Goal: Information Seeking & Learning: Learn about a topic

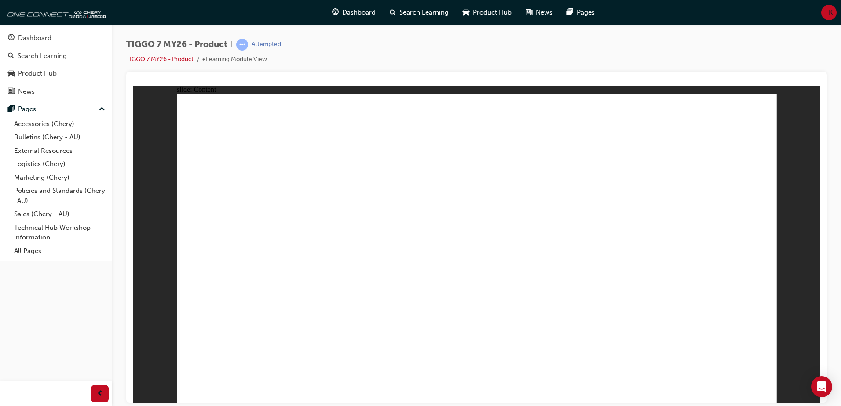
drag, startPoint x: 596, startPoint y: 227, endPoint x: 574, endPoint y: 230, distance: 21.7
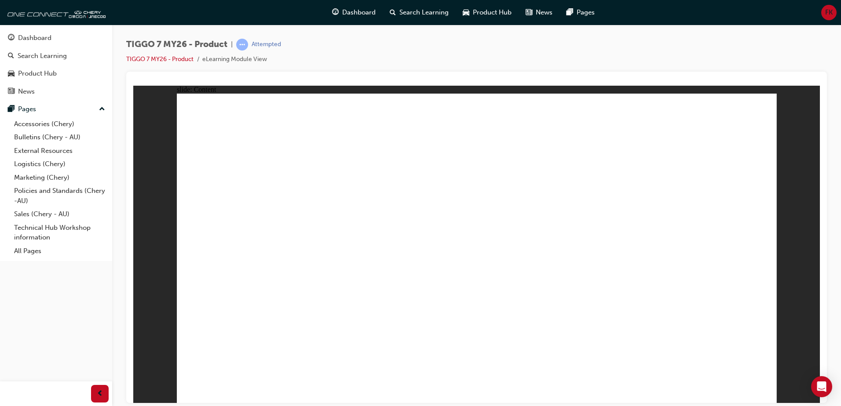
drag, startPoint x: 370, startPoint y: 241, endPoint x: 253, endPoint y: 234, distance: 116.8
drag, startPoint x: 253, startPoint y: 234, endPoint x: 545, endPoint y: 132, distance: 309.1
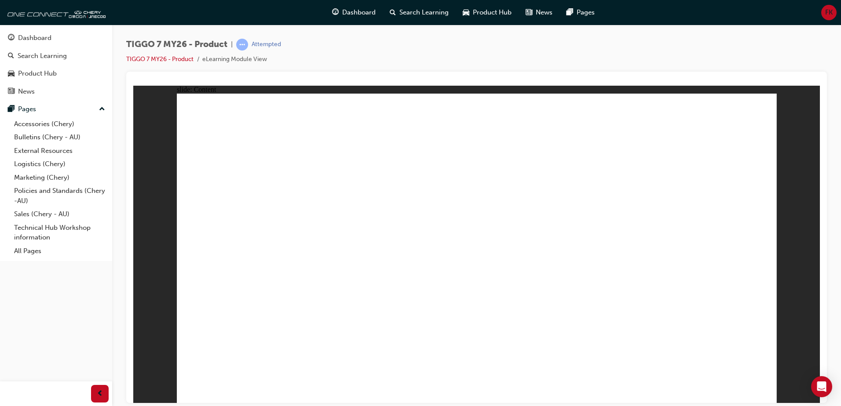
drag, startPoint x: 239, startPoint y: 311, endPoint x: 376, endPoint y: 309, distance: 137.3
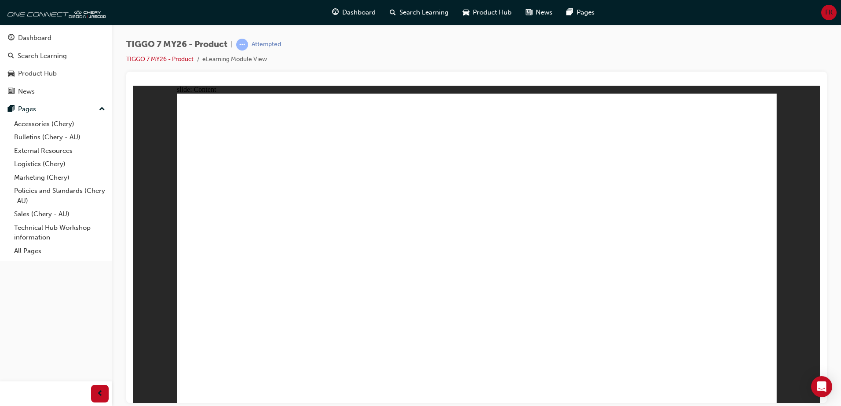
drag, startPoint x: 454, startPoint y: 170, endPoint x: 474, endPoint y: 174, distance: 20.1
drag, startPoint x: 505, startPoint y: 305, endPoint x: 551, endPoint y: 352, distance: 65.3
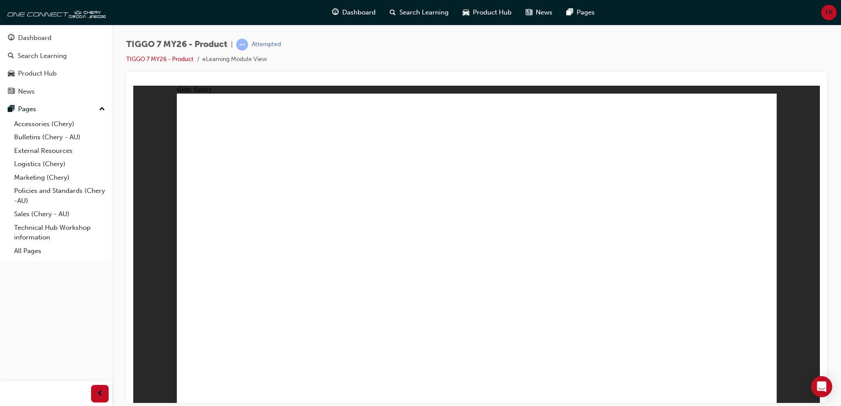
drag, startPoint x: 468, startPoint y: 123, endPoint x: 443, endPoint y: 132, distance: 26.9
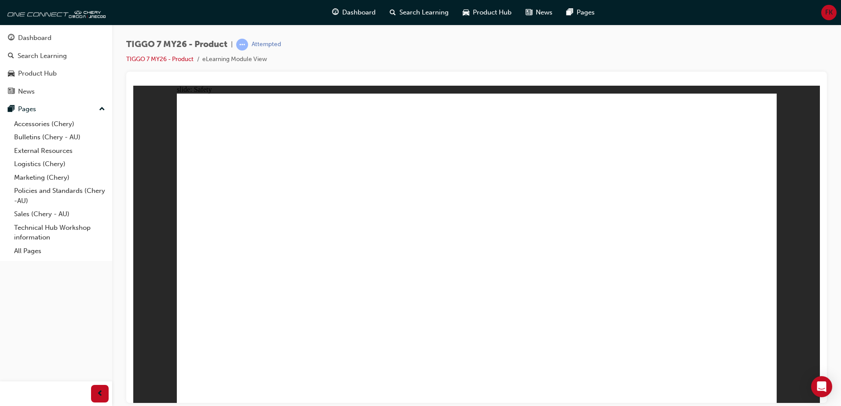
drag, startPoint x: 355, startPoint y: 157, endPoint x: 599, endPoint y: 201, distance: 247.5
drag, startPoint x: 615, startPoint y: 169, endPoint x: 623, endPoint y: 197, distance: 28.4
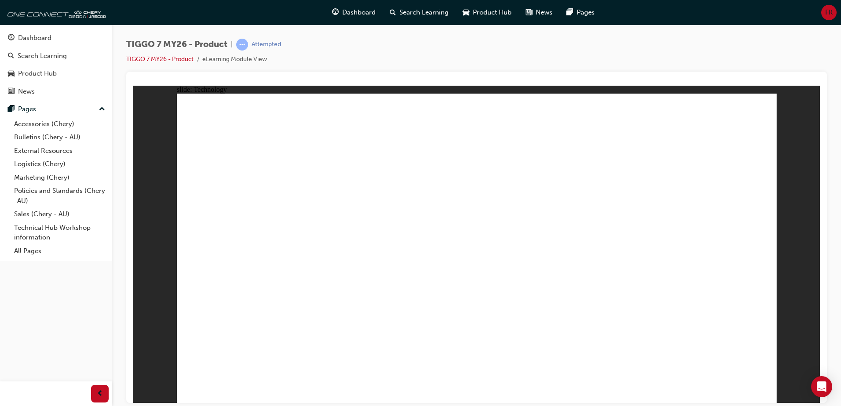
drag, startPoint x: 381, startPoint y: 357, endPoint x: 395, endPoint y: 353, distance: 13.8
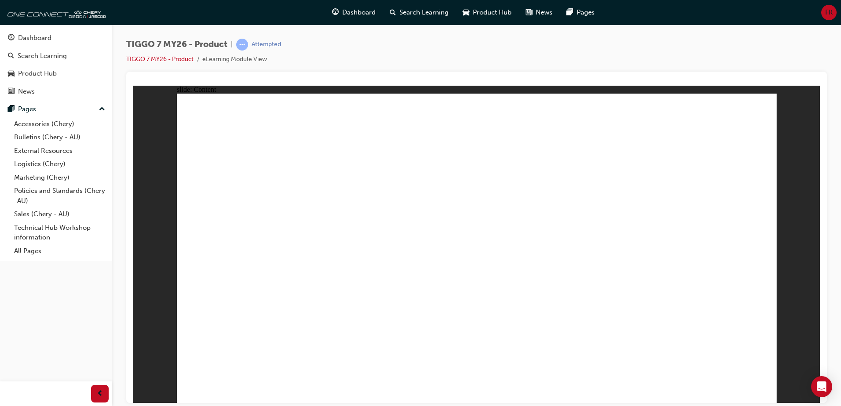
drag, startPoint x: 762, startPoint y: 109, endPoint x: 737, endPoint y: 114, distance: 25.5
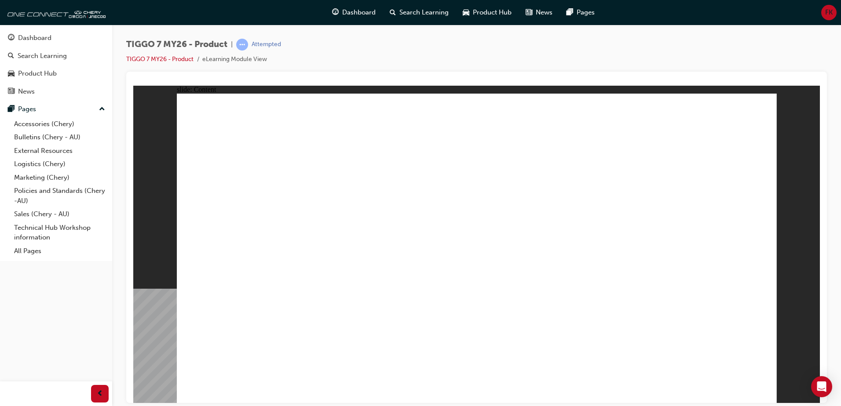
drag, startPoint x: 633, startPoint y: 247, endPoint x: 621, endPoint y: 259, distance: 16.5
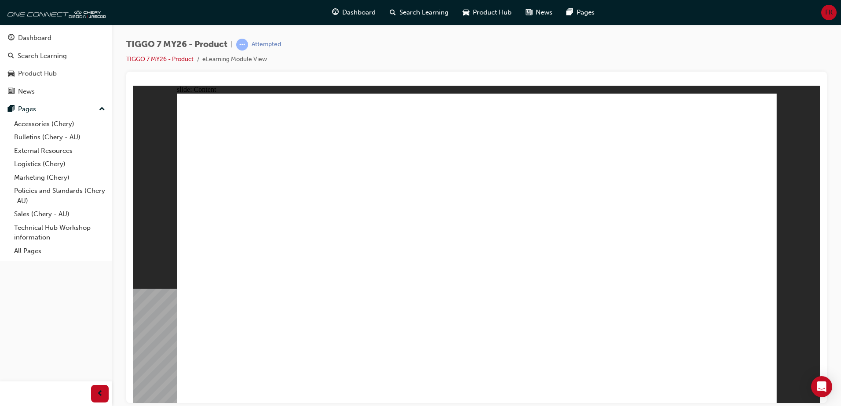
drag, startPoint x: 768, startPoint y: 108, endPoint x: 752, endPoint y: 109, distance: 15.4
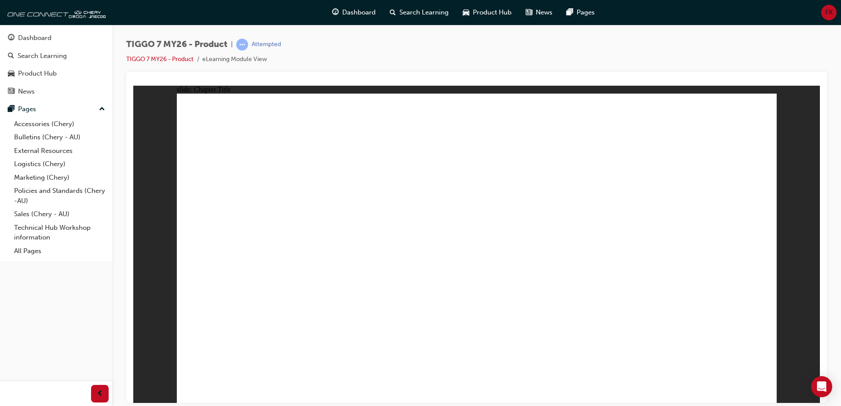
drag, startPoint x: 454, startPoint y: 121, endPoint x: 709, endPoint y: 268, distance: 294.4
drag, startPoint x: 600, startPoint y: 116, endPoint x: 267, endPoint y: 258, distance: 361.9
drag, startPoint x: 541, startPoint y: 182, endPoint x: 620, endPoint y: 258, distance: 110.1
drag, startPoint x: 662, startPoint y: 195, endPoint x: 496, endPoint y: 270, distance: 182.3
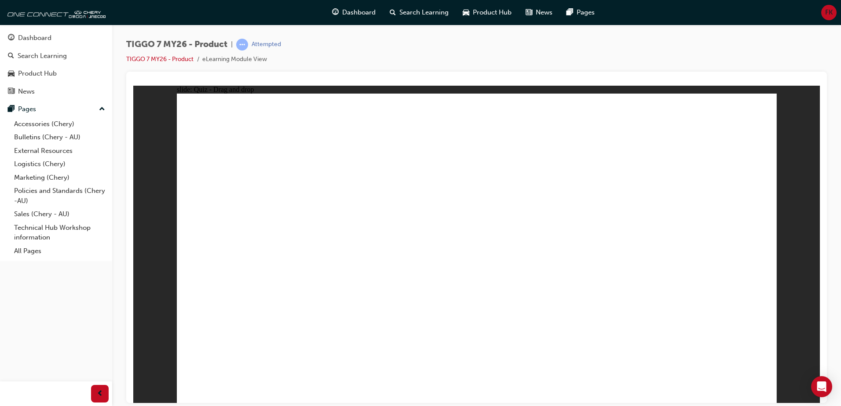
drag, startPoint x: 735, startPoint y: 123, endPoint x: 401, endPoint y: 252, distance: 358.2
drag, startPoint x: 565, startPoint y: 224, endPoint x: 497, endPoint y: 145, distance: 104.8
drag, startPoint x: 377, startPoint y: 262, endPoint x: 621, endPoint y: 263, distance: 244.1
drag, startPoint x: 523, startPoint y: 188, endPoint x: 370, endPoint y: 262, distance: 169.4
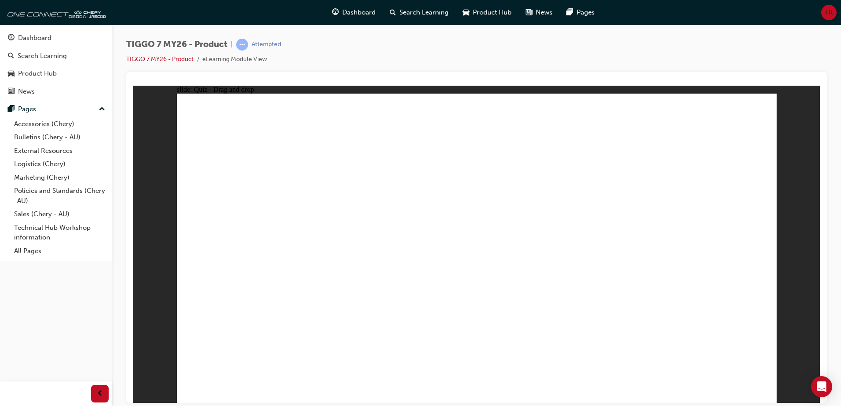
drag, startPoint x: 487, startPoint y: 157, endPoint x: 524, endPoint y: 298, distance: 146.6
drag, startPoint x: 627, startPoint y: 158, endPoint x: 296, endPoint y: 296, distance: 358.7
drag, startPoint x: 522, startPoint y: 278, endPoint x: 271, endPoint y: 322, distance: 255.4
drag, startPoint x: 267, startPoint y: 313, endPoint x: 511, endPoint y: 288, distance: 245.0
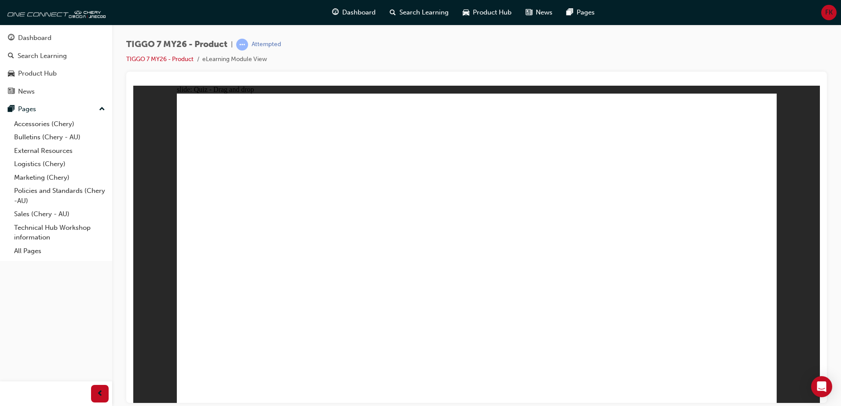
drag, startPoint x: 521, startPoint y: 273, endPoint x: 292, endPoint y: 308, distance: 231.9
drag, startPoint x: 717, startPoint y: 159, endPoint x: 487, endPoint y: 302, distance: 271.5
drag, startPoint x: 507, startPoint y: 288, endPoint x: 500, endPoint y: 282, distance: 9.7
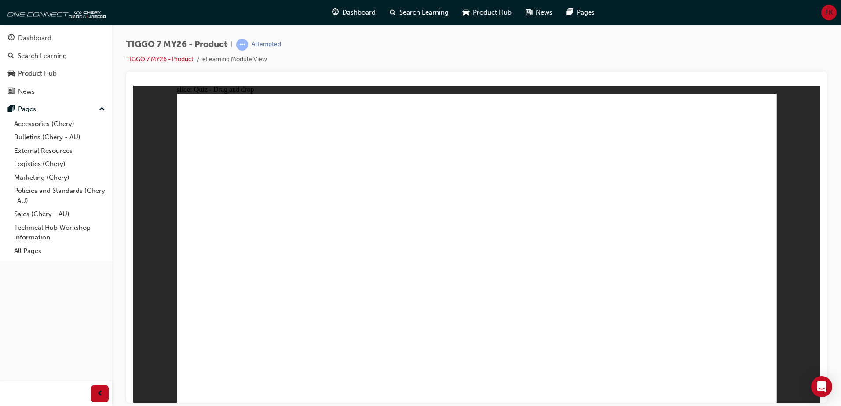
drag, startPoint x: 727, startPoint y: 153, endPoint x: 613, endPoint y: 369, distance: 244.8
drag, startPoint x: 708, startPoint y: 154, endPoint x: 535, endPoint y: 296, distance: 224.1
drag, startPoint x: 604, startPoint y: 176, endPoint x: 535, endPoint y: 297, distance: 139.1
drag, startPoint x: 469, startPoint y: 126, endPoint x: 570, endPoint y: 295, distance: 196.9
drag, startPoint x: 523, startPoint y: 129, endPoint x: 634, endPoint y: 300, distance: 203.6
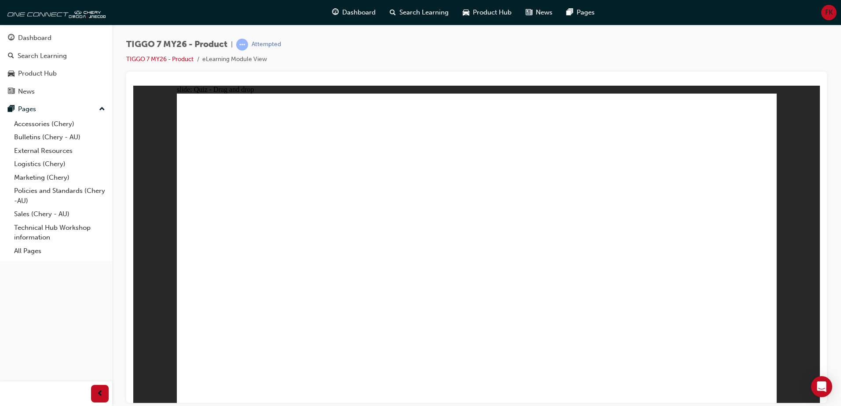
drag, startPoint x: 600, startPoint y: 120, endPoint x: 243, endPoint y: 292, distance: 395.5
drag, startPoint x: 659, startPoint y: 127, endPoint x: 487, endPoint y: 321, distance: 259.5
drag, startPoint x: 544, startPoint y: 178, endPoint x: 296, endPoint y: 318, distance: 284.6
drag, startPoint x: 728, startPoint y: 122, endPoint x: 364, endPoint y: 308, distance: 409.0
drag, startPoint x: 476, startPoint y: 155, endPoint x: 406, endPoint y: 300, distance: 161.5
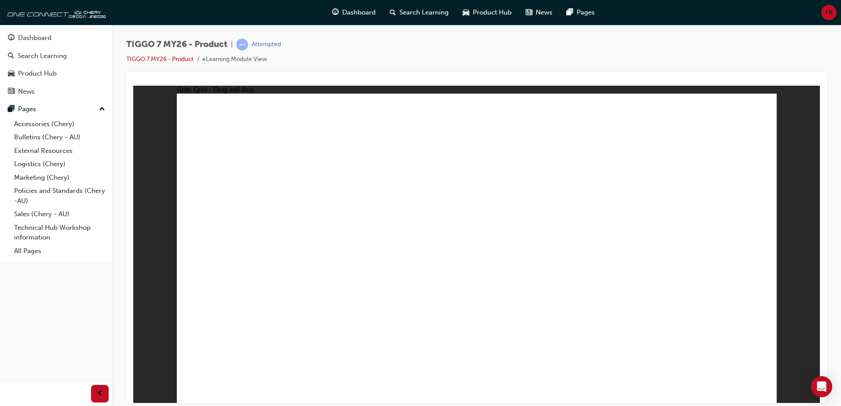
drag, startPoint x: 538, startPoint y: 150, endPoint x: 549, endPoint y: 315, distance: 164.9
drag, startPoint x: 600, startPoint y: 148, endPoint x: 314, endPoint y: 322, distance: 334.8
drag, startPoint x: 653, startPoint y: 150, endPoint x: 333, endPoint y: 322, distance: 363.3
drag, startPoint x: 671, startPoint y: 179, endPoint x: 369, endPoint y: 331, distance: 338.4
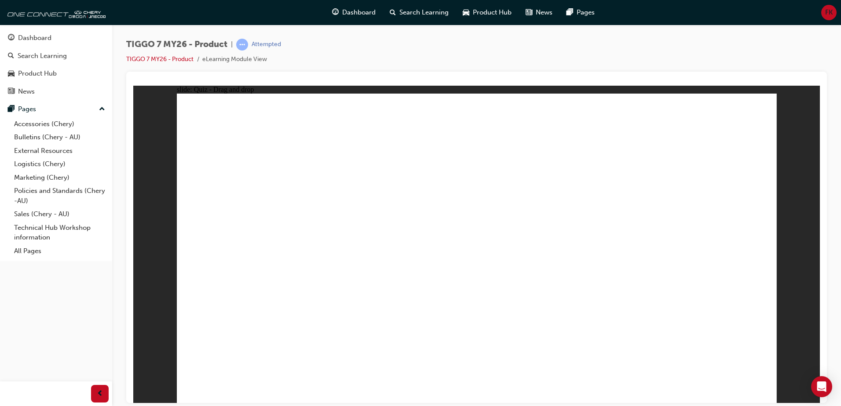
drag, startPoint x: 491, startPoint y: 145, endPoint x: 614, endPoint y: 269, distance: 174.5
drag, startPoint x: 613, startPoint y: 147, endPoint x: 578, endPoint y: 288, distance: 145.0
drag, startPoint x: 732, startPoint y: 145, endPoint x: 332, endPoint y: 253, distance: 415.2
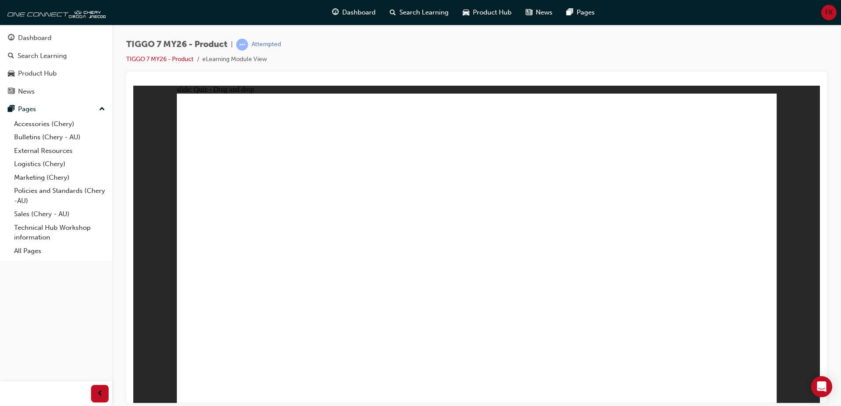
radio input "true"
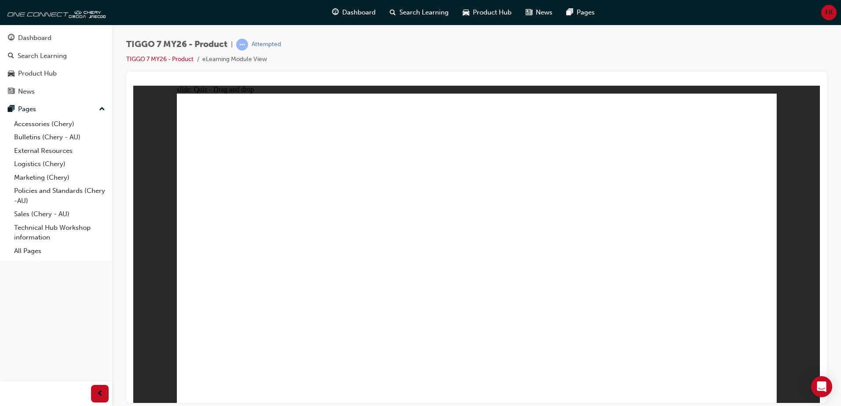
drag, startPoint x: 729, startPoint y: 128, endPoint x: 611, endPoint y: 294, distance: 203.7
drag, startPoint x: 734, startPoint y: 148, endPoint x: 662, endPoint y: 273, distance: 143.4
drag, startPoint x: 607, startPoint y: 171, endPoint x: 587, endPoint y: 291, distance: 121.3
drag, startPoint x: 607, startPoint y: 150, endPoint x: 604, endPoint y: 263, distance: 112.7
drag, startPoint x: 505, startPoint y: 124, endPoint x: 545, endPoint y: 297, distance: 177.8
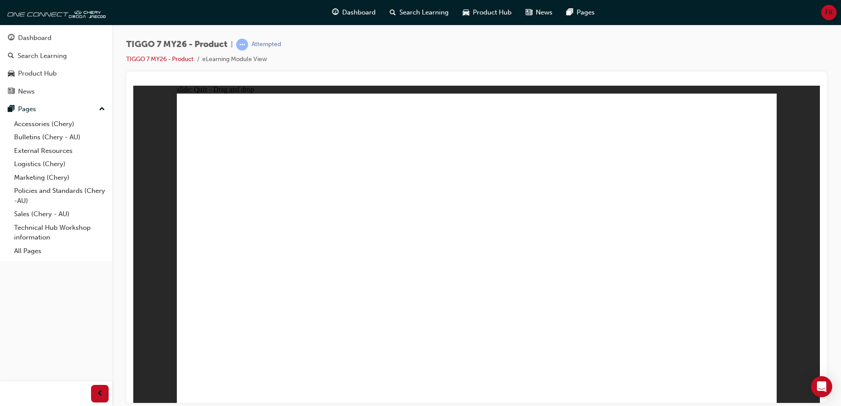
drag, startPoint x: 494, startPoint y: 149, endPoint x: 600, endPoint y: 302, distance: 185.3
drag, startPoint x: 618, startPoint y: 127, endPoint x: 584, endPoint y: 315, distance: 190.9
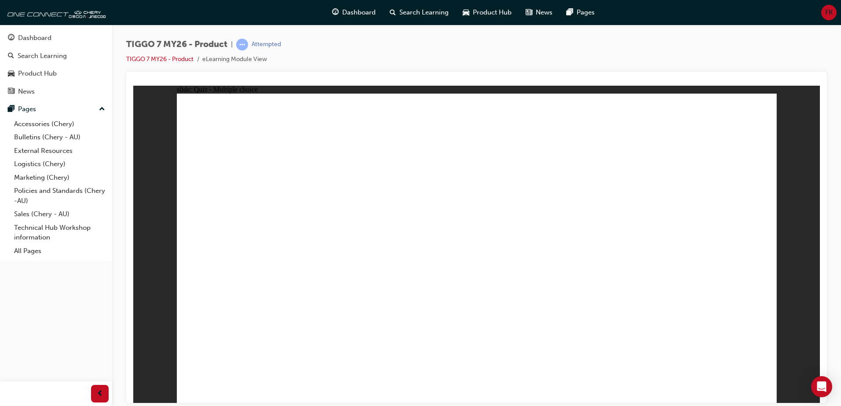
radio input "true"
drag, startPoint x: 666, startPoint y: 182, endPoint x: 740, endPoint y: 266, distance: 111.9
drag, startPoint x: 732, startPoint y: 122, endPoint x: 505, endPoint y: 260, distance: 265.9
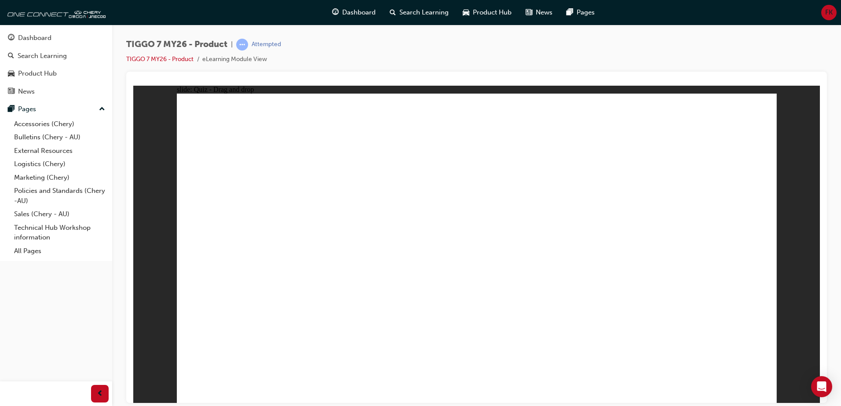
drag, startPoint x: 617, startPoint y: 127, endPoint x: 395, endPoint y: 262, distance: 260.0
drag, startPoint x: 529, startPoint y: 186, endPoint x: 590, endPoint y: 252, distance: 90.0
drag, startPoint x: 454, startPoint y: 128, endPoint x: 238, endPoint y: 263, distance: 254.3
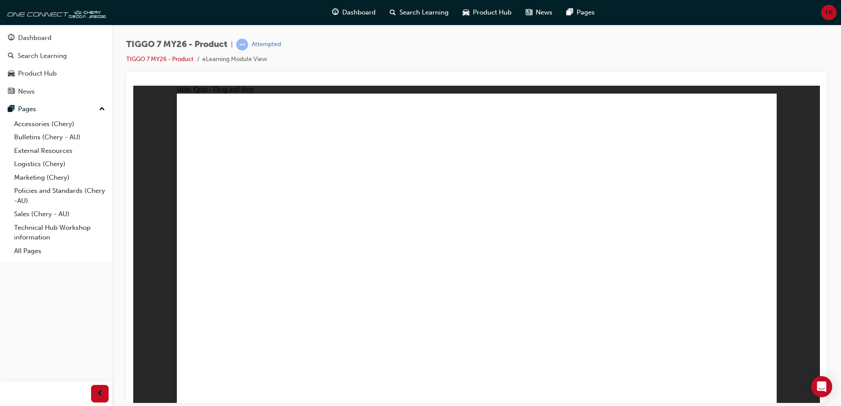
radio input "true"
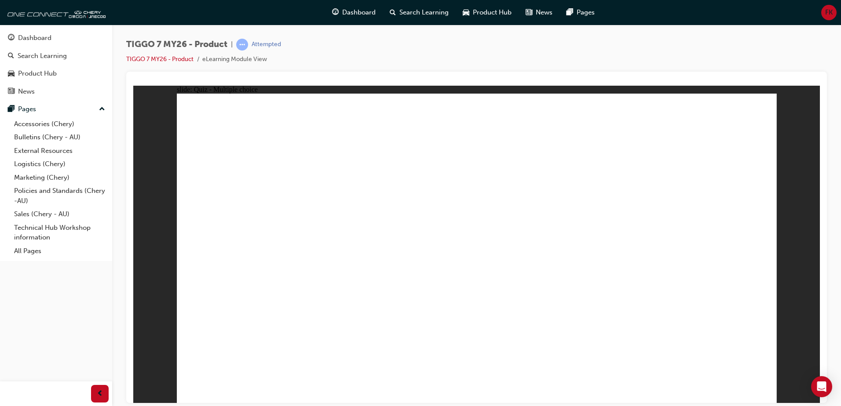
radio input "true"
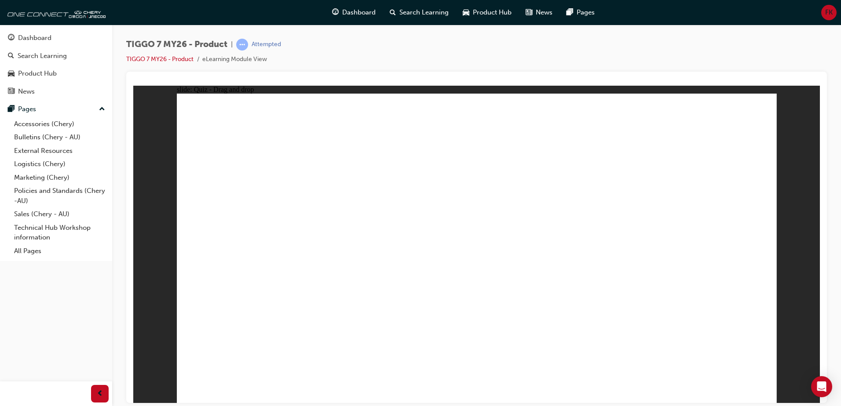
drag, startPoint x: 446, startPoint y: 121, endPoint x: 706, endPoint y: 265, distance: 297.5
drag, startPoint x: 584, startPoint y: 121, endPoint x: 481, endPoint y: 258, distance: 171.3
drag, startPoint x: 630, startPoint y: 198, endPoint x: 592, endPoint y: 261, distance: 74.4
drag, startPoint x: 725, startPoint y: 118, endPoint x: 406, endPoint y: 166, distance: 322.9
drag, startPoint x: 500, startPoint y: 267, endPoint x: 260, endPoint y: 270, distance: 239.8
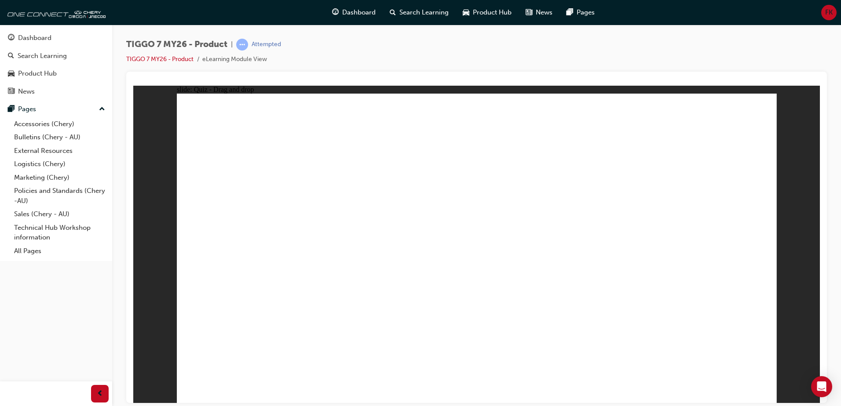
drag, startPoint x: 622, startPoint y: 262, endPoint x: 506, endPoint y: 266, distance: 115.8
drag, startPoint x: 736, startPoint y: 117, endPoint x: 676, endPoint y: 162, distance: 75.0
drag, startPoint x: 531, startPoint y: 183, endPoint x: 372, endPoint y: 256, distance: 175.6
drag, startPoint x: 674, startPoint y: 153, endPoint x: 587, endPoint y: 270, distance: 146.2
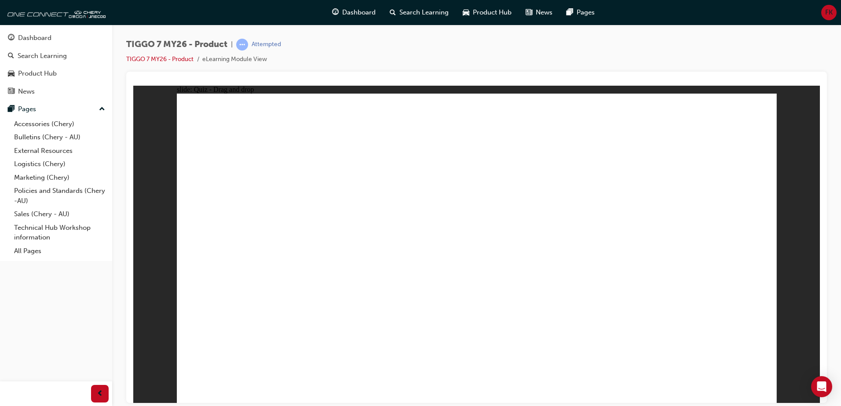
drag, startPoint x: 483, startPoint y: 308, endPoint x: 469, endPoint y: 305, distance: 14.9
drag, startPoint x: 612, startPoint y: 159, endPoint x: 305, endPoint y: 282, distance: 331.0
drag, startPoint x: 508, startPoint y: 157, endPoint x: 310, endPoint y: 301, distance: 245.0
drag, startPoint x: 727, startPoint y: 159, endPoint x: 512, endPoint y: 297, distance: 254.7
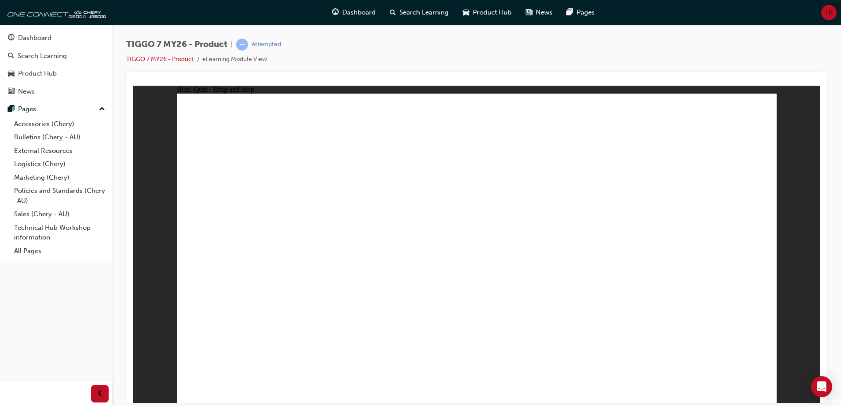
drag, startPoint x: 471, startPoint y: 125, endPoint x: 494, endPoint y: 290, distance: 166.2
drag, startPoint x: 538, startPoint y: 127, endPoint x: 541, endPoint y: 300, distance: 173.3
drag, startPoint x: 592, startPoint y: 123, endPoint x: 264, endPoint y: 300, distance: 372.0
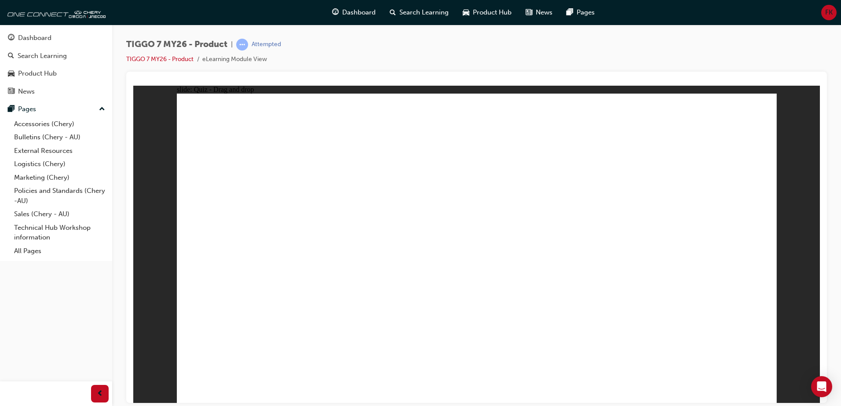
drag, startPoint x: 665, startPoint y: 179, endPoint x: 310, endPoint y: 318, distance: 381.1
drag, startPoint x: 673, startPoint y: 237, endPoint x: 601, endPoint y: 298, distance: 94.2
drag, startPoint x: 722, startPoint y: 129, endPoint x: 351, endPoint y: 295, distance: 406.6
drag, startPoint x: 465, startPoint y: 156, endPoint x: 404, endPoint y: 290, distance: 147.6
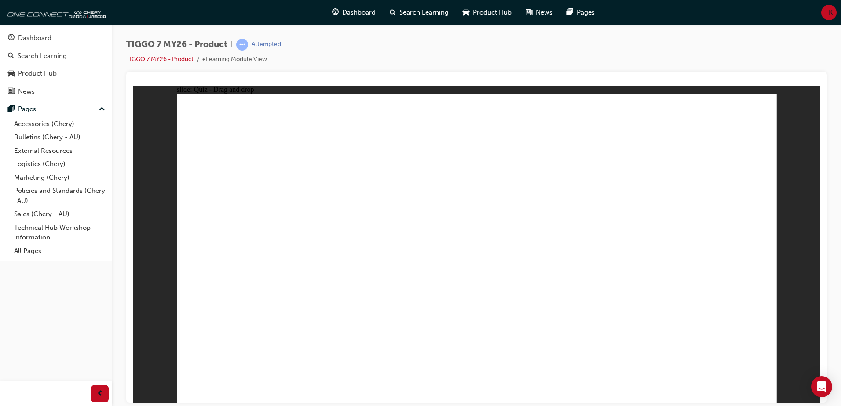
drag, startPoint x: 657, startPoint y: 130, endPoint x: 637, endPoint y: 291, distance: 162.3
drag, startPoint x: 535, startPoint y: 178, endPoint x: 281, endPoint y: 303, distance: 283.3
drag, startPoint x: 530, startPoint y: 152, endPoint x: 483, endPoint y: 315, distance: 170.0
drag, startPoint x: 593, startPoint y: 148, endPoint x: 266, endPoint y: 320, distance: 369.1
drag, startPoint x: 655, startPoint y: 149, endPoint x: 349, endPoint y: 318, distance: 349.9
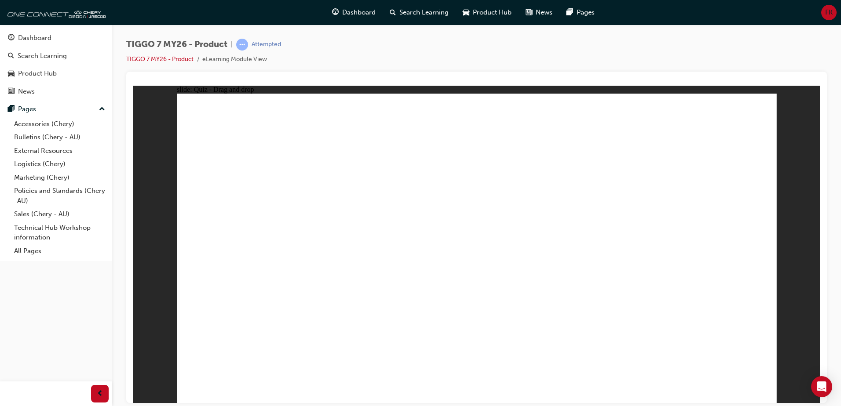
drag, startPoint x: 607, startPoint y: 175, endPoint x: 567, endPoint y: 297, distance: 128.4
drag, startPoint x: 502, startPoint y: 144, endPoint x: 276, endPoint y: 278, distance: 262.9
drag, startPoint x: 613, startPoint y: 147, endPoint x: 345, endPoint y: 278, distance: 298.6
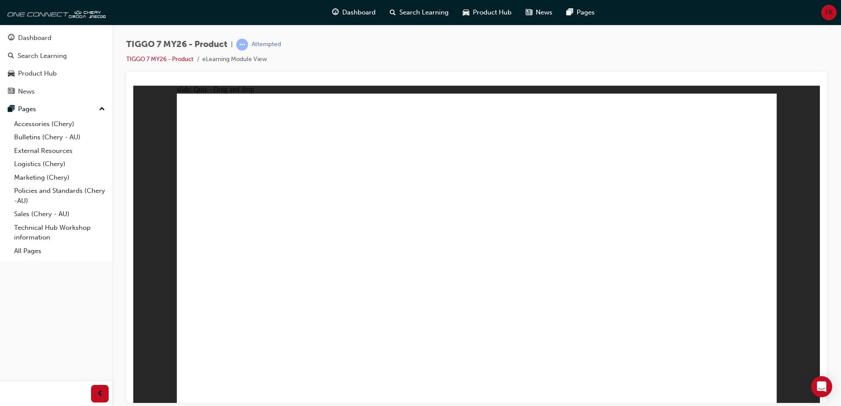
drag, startPoint x: 749, startPoint y: 146, endPoint x: 563, endPoint y: 269, distance: 223.0
radio input "true"
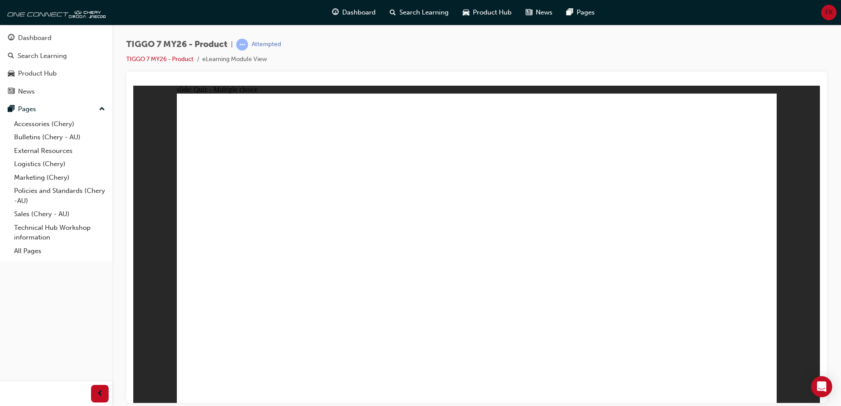
drag, startPoint x: 468, startPoint y: 303, endPoint x: 475, endPoint y: 304, distance: 6.2
click at [469, 264] on div "Invalid Answer You must complete the question before submitting. OK" at bounding box center [477, 239] width 148 height 65
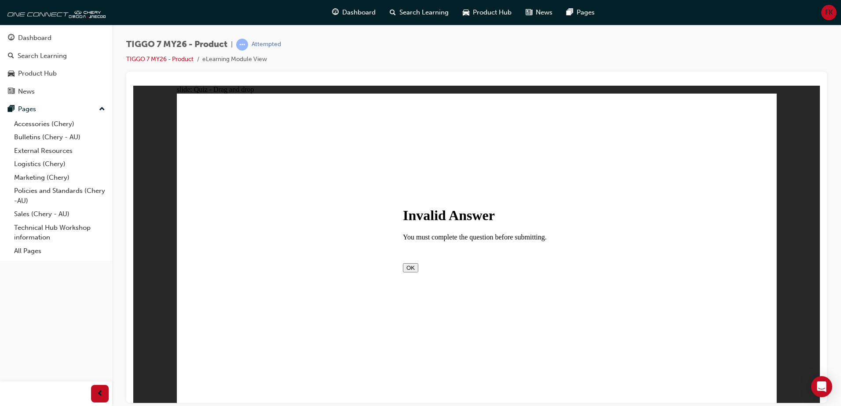
click at [418, 272] on button "OK" at bounding box center [410, 267] width 15 height 9
drag, startPoint x: 500, startPoint y: 127, endPoint x: 530, endPoint y: 285, distance: 160.2
drag, startPoint x: 486, startPoint y: 147, endPoint x: 505, endPoint y: 298, distance: 151.7
drag, startPoint x: 575, startPoint y: 166, endPoint x: 545, endPoint y: 315, distance: 151.2
drag, startPoint x: 585, startPoint y: 146, endPoint x: 568, endPoint y: 304, distance: 159.8
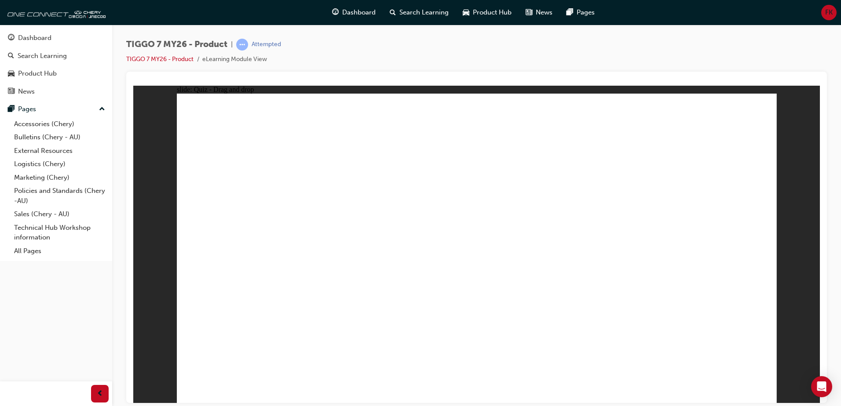
drag, startPoint x: 580, startPoint y: 126, endPoint x: 596, endPoint y: 277, distance: 152.1
drag, startPoint x: 688, startPoint y: 139, endPoint x: 691, endPoint y: 175, distance: 35.7
drag, startPoint x: 707, startPoint y: 143, endPoint x: 367, endPoint y: 278, distance: 366.6
drag, startPoint x: 710, startPoint y: 144, endPoint x: 611, endPoint y: 308, distance: 190.8
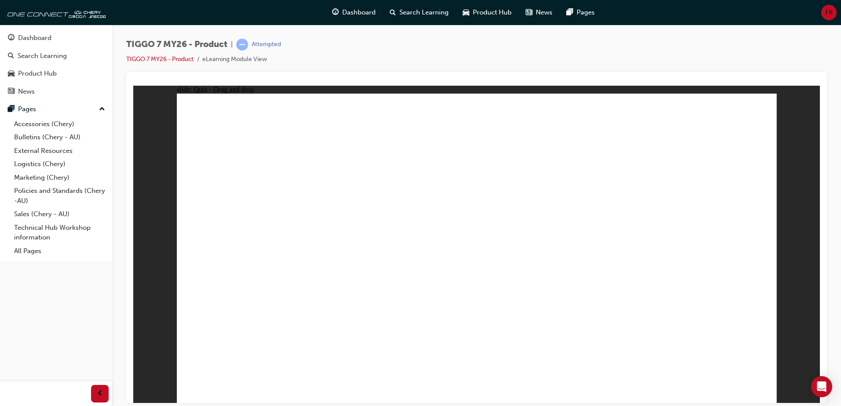
drag, startPoint x: 699, startPoint y: 129, endPoint x: 595, endPoint y: 318, distance: 215.6
radio input "true"
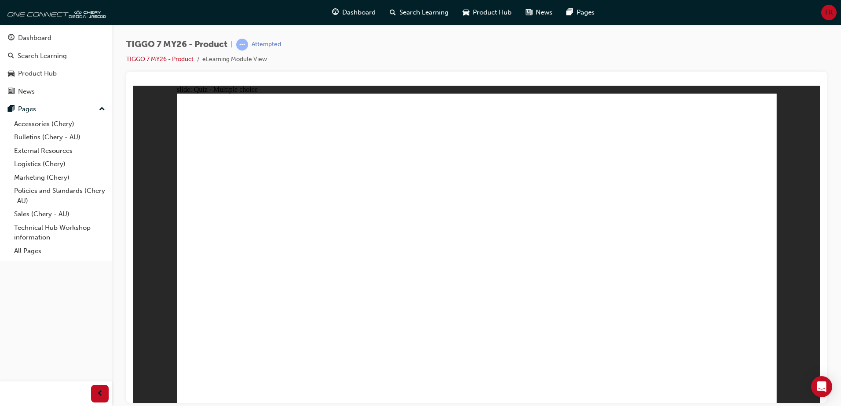
drag, startPoint x: 527, startPoint y: 206, endPoint x: 606, endPoint y: 287, distance: 112.9
drag, startPoint x: 655, startPoint y: 190, endPoint x: 703, endPoint y: 261, distance: 86.4
drag, startPoint x: 739, startPoint y: 126, endPoint x: 517, endPoint y: 260, distance: 259.1
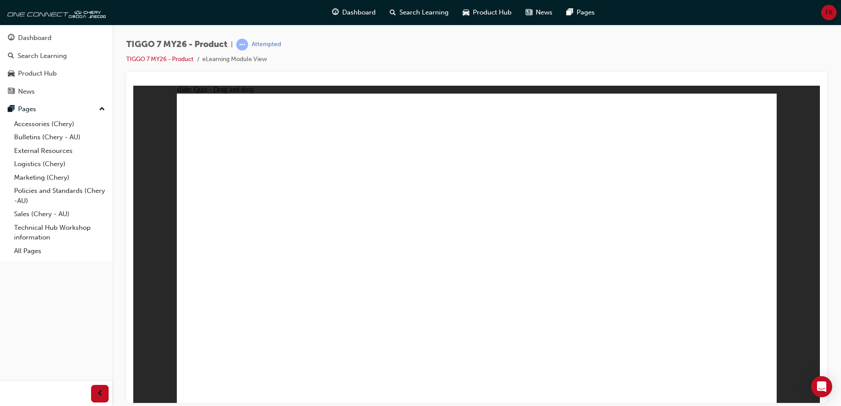
drag, startPoint x: 596, startPoint y: 120, endPoint x: 392, endPoint y: 262, distance: 249.1
drag, startPoint x: 477, startPoint y: 124, endPoint x: 277, endPoint y: 262, distance: 243.0
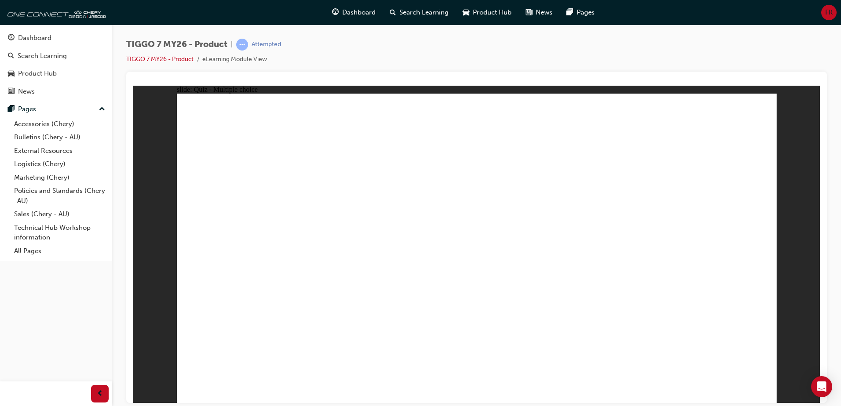
radio input "true"
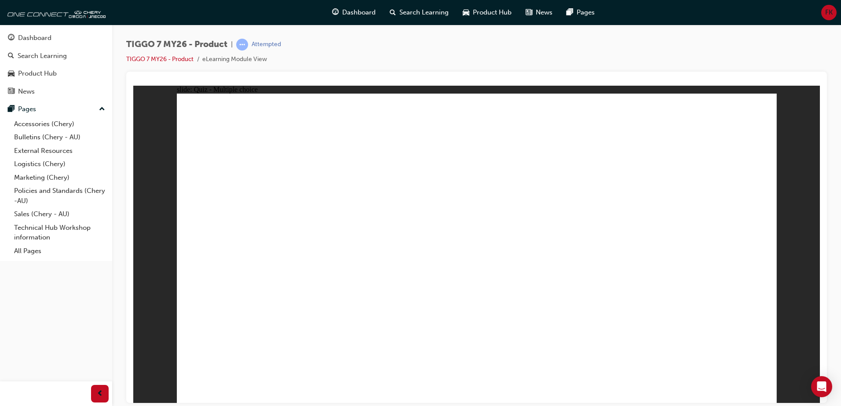
drag, startPoint x: 553, startPoint y: 187, endPoint x: 549, endPoint y: 190, distance: 5.4
drag, startPoint x: 651, startPoint y: 186, endPoint x: 488, endPoint y: 273, distance: 184.8
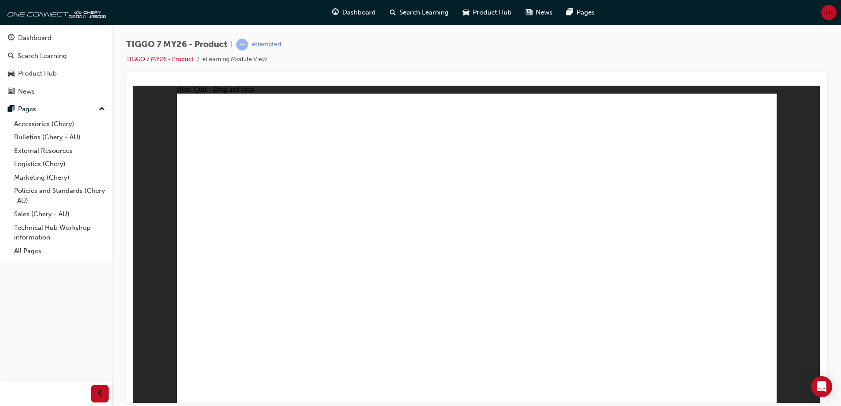
drag, startPoint x: 735, startPoint y: 121, endPoint x: 628, endPoint y: 268, distance: 182.0
drag, startPoint x: 612, startPoint y: 124, endPoint x: 279, endPoint y: 261, distance: 359.8
drag, startPoint x: 474, startPoint y: 120, endPoint x: 739, endPoint y: 263, distance: 300.7
drag, startPoint x: 556, startPoint y: 186, endPoint x: 388, endPoint y: 260, distance: 183.3
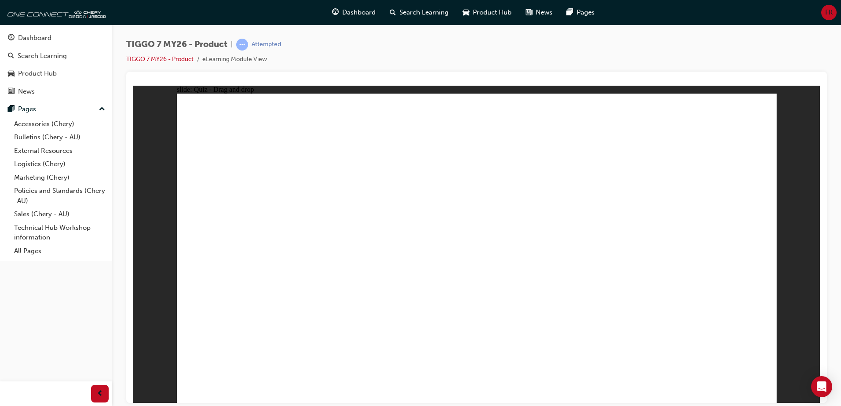
drag, startPoint x: 734, startPoint y: 160, endPoint x: 626, endPoint y: 287, distance: 166.9
drag, startPoint x: 512, startPoint y: 157, endPoint x: 305, endPoint y: 271, distance: 236.9
drag, startPoint x: 637, startPoint y: 164, endPoint x: 304, endPoint y: 313, distance: 365.4
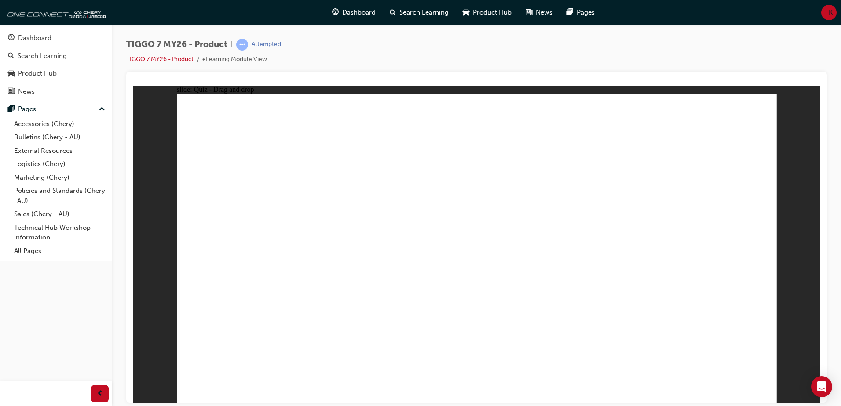
drag, startPoint x: 461, startPoint y: 125, endPoint x: 504, endPoint y: 277, distance: 157.5
drag, startPoint x: 538, startPoint y: 124, endPoint x: 525, endPoint y: 295, distance: 171.6
drag, startPoint x: 591, startPoint y: 126, endPoint x: 274, endPoint y: 323, distance: 373.2
drag, startPoint x: 476, startPoint y: 153, endPoint x: 344, endPoint y: 317, distance: 210.8
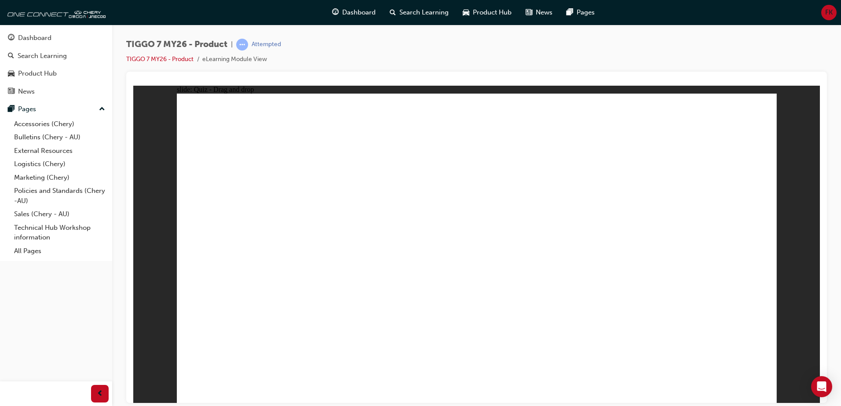
drag, startPoint x: 543, startPoint y: 148, endPoint x: 589, endPoint y: 280, distance: 139.7
drag, startPoint x: 670, startPoint y: 125, endPoint x: 629, endPoint y: 324, distance: 203.3
drag, startPoint x: 531, startPoint y: 172, endPoint x: 333, endPoint y: 301, distance: 236.2
drag, startPoint x: 729, startPoint y: 126, endPoint x: 397, endPoint y: 311, distance: 379.4
drag, startPoint x: 598, startPoint y: 148, endPoint x: 278, endPoint y: 325, distance: 365.4
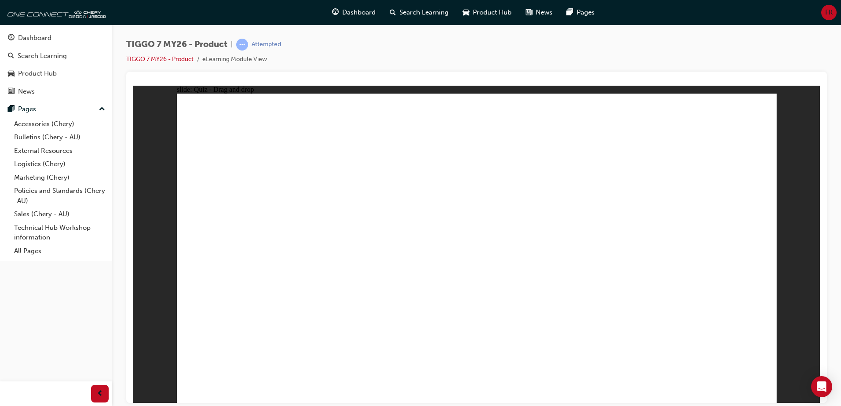
drag, startPoint x: 669, startPoint y: 151, endPoint x: 330, endPoint y: 325, distance: 380.7
drag, startPoint x: 720, startPoint y: 153, endPoint x: 605, endPoint y: 327, distance: 208.9
drag, startPoint x: 592, startPoint y: 179, endPoint x: 594, endPoint y: 316, distance: 136.8
drag, startPoint x: 657, startPoint y: 182, endPoint x: 368, endPoint y: 326, distance: 322.4
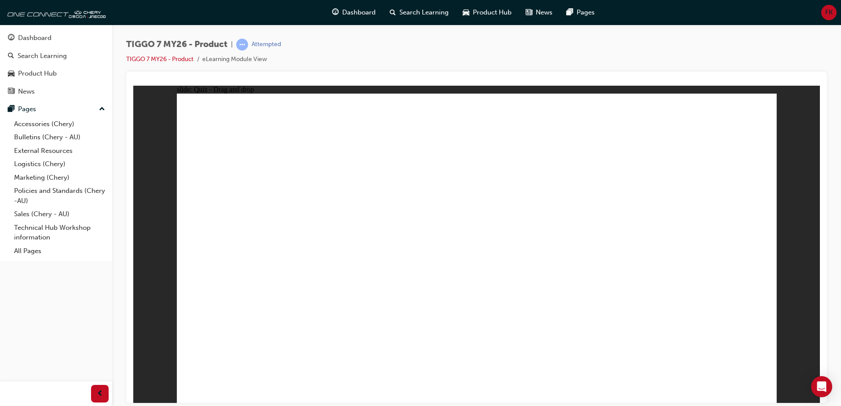
drag, startPoint x: 488, startPoint y: 152, endPoint x: 337, endPoint y: 249, distance: 179.7
drag, startPoint x: 622, startPoint y: 145, endPoint x: 356, endPoint y: 276, distance: 296.3
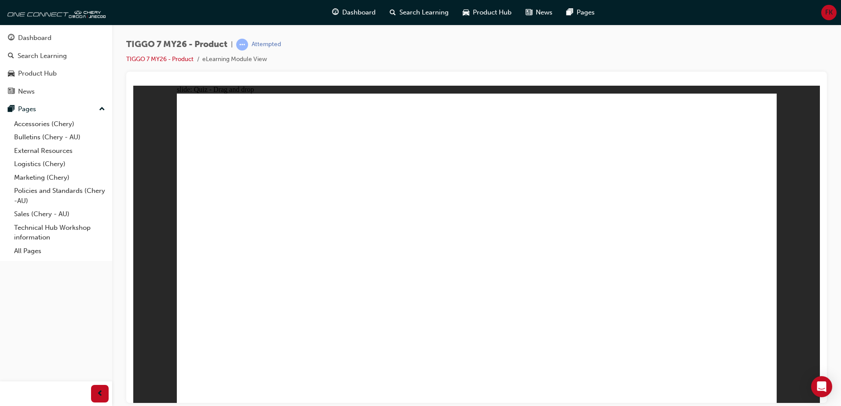
drag, startPoint x: 729, startPoint y: 145, endPoint x: 578, endPoint y: 270, distance: 196.2
radio input "true"
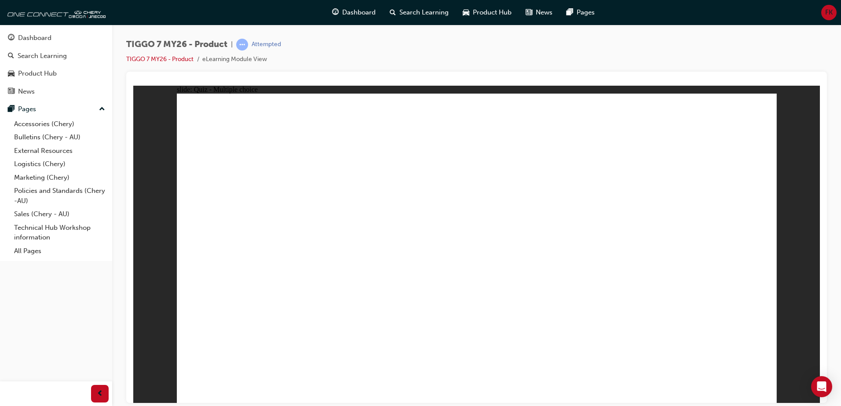
drag, startPoint x: 501, startPoint y: 146, endPoint x: 527, endPoint y: 143, distance: 26.3
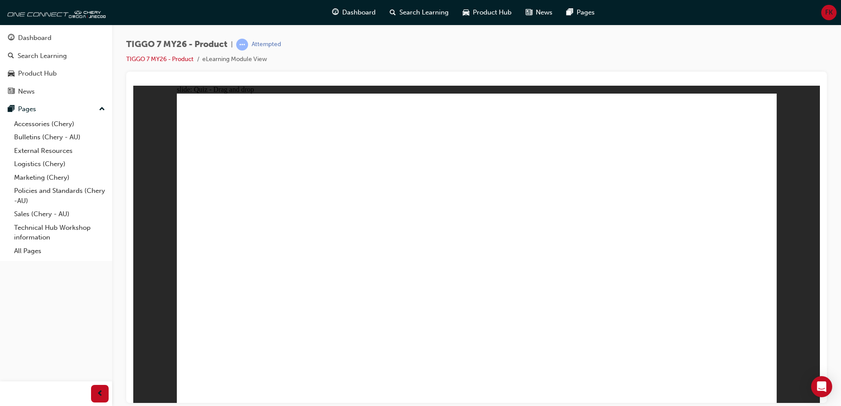
drag, startPoint x: 486, startPoint y: 129, endPoint x: 516, endPoint y: 301, distance: 174.6
drag, startPoint x: 507, startPoint y: 137, endPoint x: 503, endPoint y: 146, distance: 9.2
drag, startPoint x: 503, startPoint y: 146, endPoint x: 505, endPoint y: 293, distance: 146.9
drag, startPoint x: 600, startPoint y: 167, endPoint x: 525, endPoint y: 314, distance: 164.9
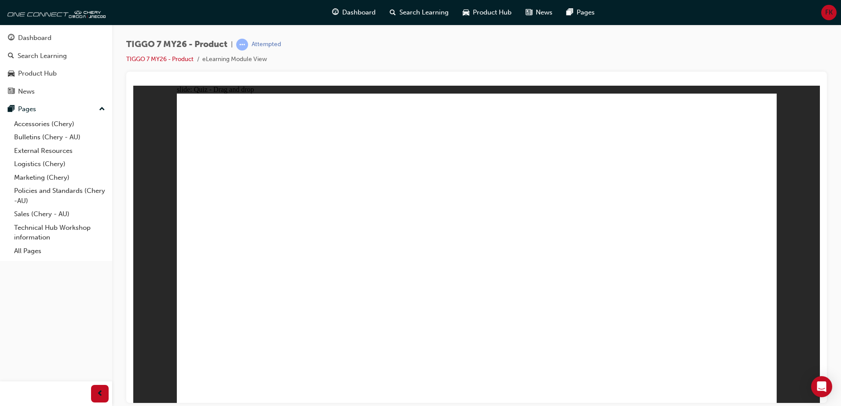
drag, startPoint x: 600, startPoint y: 140, endPoint x: 576, endPoint y: 271, distance: 133.2
drag, startPoint x: 600, startPoint y: 150, endPoint x: 584, endPoint y: 326, distance: 177.1
drag, startPoint x: 596, startPoint y: 136, endPoint x: 595, endPoint y: 167, distance: 30.8
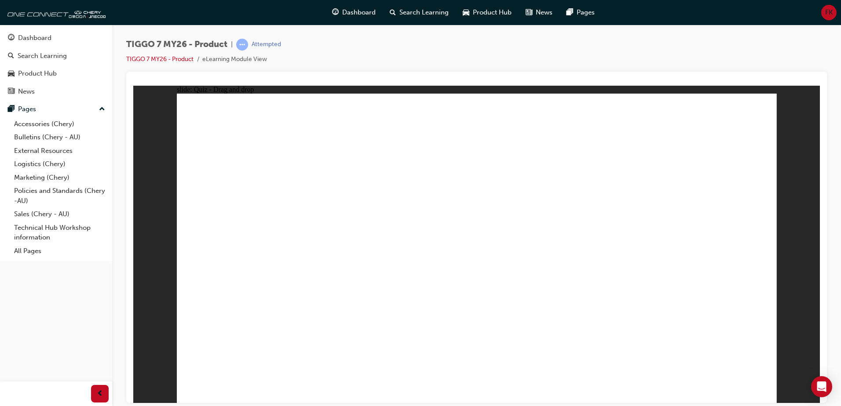
drag, startPoint x: 600, startPoint y: 132, endPoint x: 565, endPoint y: 337, distance: 208.9
drag, startPoint x: 731, startPoint y: 152, endPoint x: 633, endPoint y: 313, distance: 188.3
drag, startPoint x: 703, startPoint y: 127, endPoint x: 590, endPoint y: 309, distance: 214.6
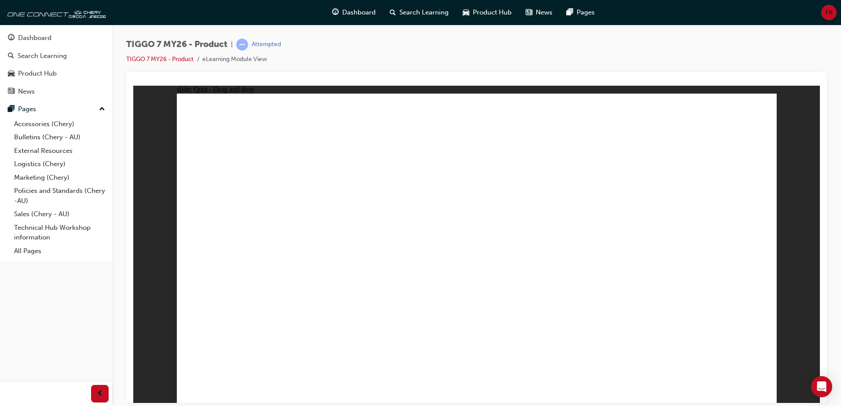
radio input "true"
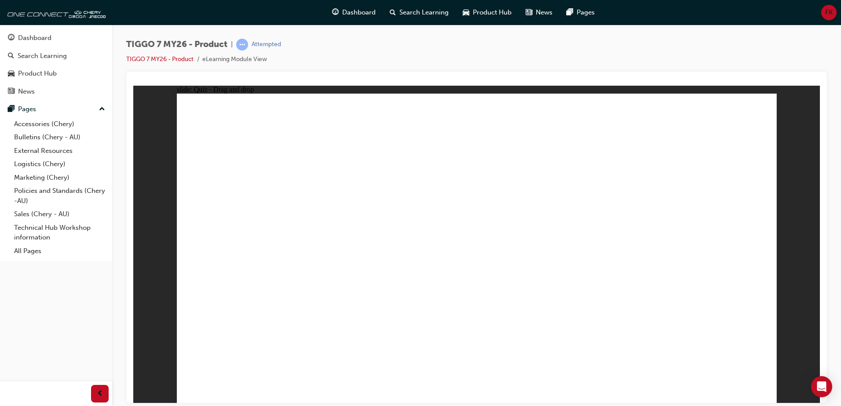
drag, startPoint x: 712, startPoint y: 123, endPoint x: 266, endPoint y: 255, distance: 464.6
drag, startPoint x: 611, startPoint y: 125, endPoint x: 396, endPoint y: 260, distance: 254.0
drag, startPoint x: 481, startPoint y: 116, endPoint x: 509, endPoint y: 256, distance: 142.5
drag, startPoint x: 646, startPoint y: 181, endPoint x: 716, endPoint y: 260, distance: 105.6
drag, startPoint x: 523, startPoint y: 191, endPoint x: 599, endPoint y: 263, distance: 105.2
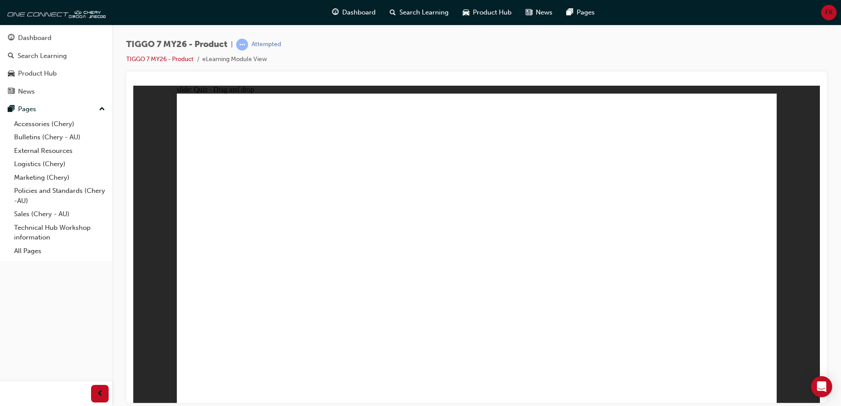
radio input "true"
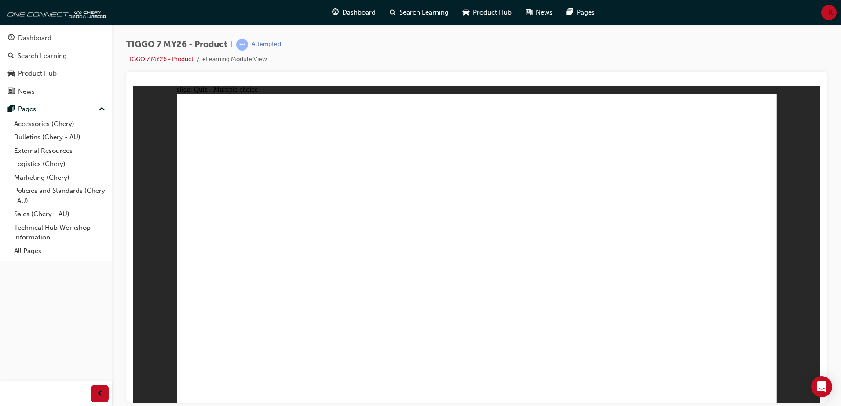
radio input "true"
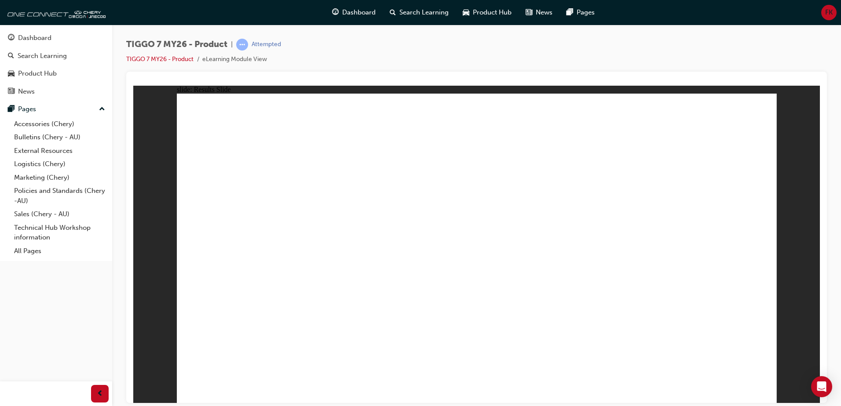
drag, startPoint x: 641, startPoint y: 188, endPoint x: 609, endPoint y: 280, distance: 97.2
drag, startPoint x: 724, startPoint y: 124, endPoint x: 387, endPoint y: 263, distance: 364.5
drag, startPoint x: 583, startPoint y: 128, endPoint x: 250, endPoint y: 264, distance: 359.5
drag, startPoint x: 525, startPoint y: 181, endPoint x: 487, endPoint y: 258, distance: 86.6
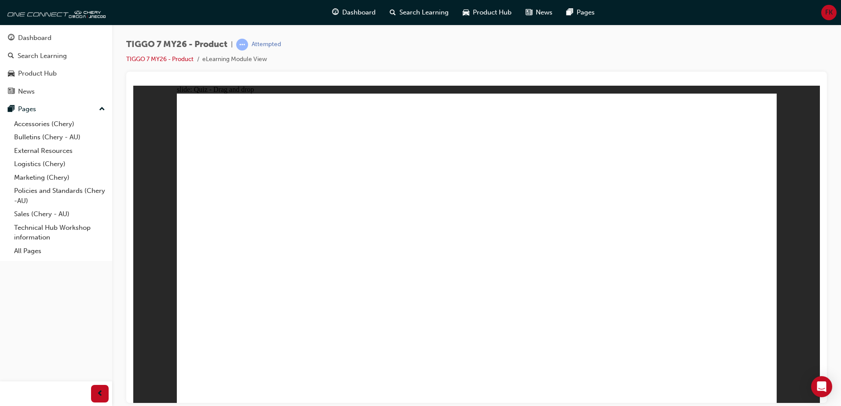
drag, startPoint x: 454, startPoint y: 121, endPoint x: 723, endPoint y: 258, distance: 302.0
drag, startPoint x: 739, startPoint y: 158, endPoint x: 545, endPoint y: 285, distance: 231.0
drag, startPoint x: 604, startPoint y: 156, endPoint x: 270, endPoint y: 297, distance: 362.5
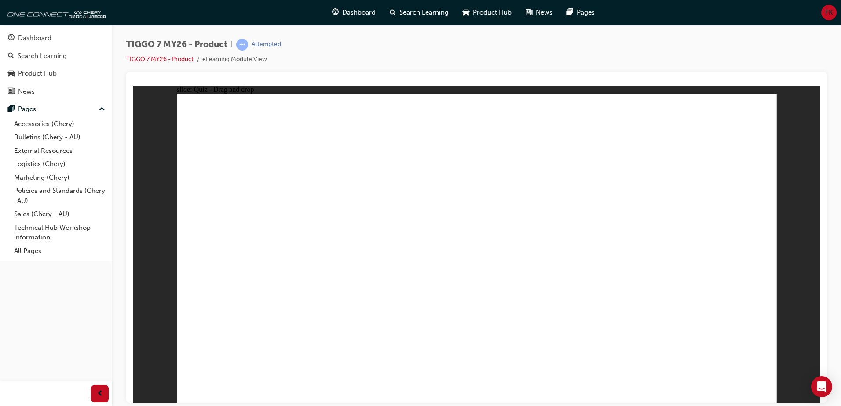
drag, startPoint x: 466, startPoint y: 166, endPoint x: 260, endPoint y: 314, distance: 253.9
drag, startPoint x: 476, startPoint y: 124, endPoint x: 533, endPoint y: 295, distance: 180.4
drag, startPoint x: 542, startPoint y: 124, endPoint x: 544, endPoint y: 274, distance: 149.1
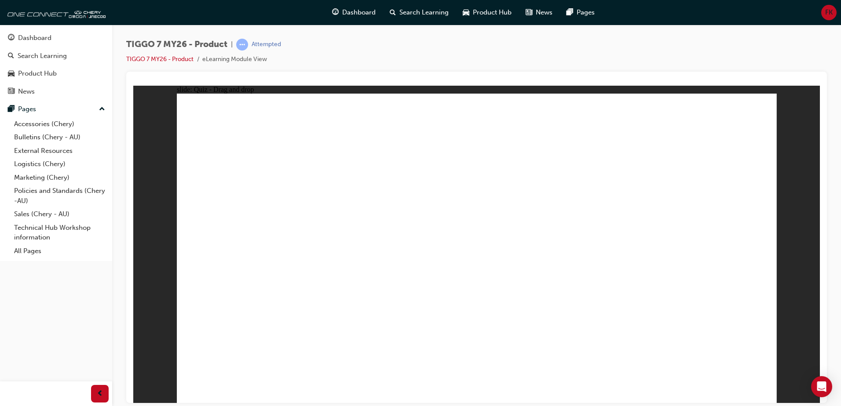
drag, startPoint x: 605, startPoint y: 125, endPoint x: 314, endPoint y: 293, distance: 336.2
drag, startPoint x: 473, startPoint y: 157, endPoint x: 331, endPoint y: 299, distance: 200.3
drag, startPoint x: 541, startPoint y: 149, endPoint x: 600, endPoint y: 301, distance: 163.5
drag, startPoint x: 603, startPoint y: 154, endPoint x: 344, endPoint y: 303, distance: 298.6
drag, startPoint x: 670, startPoint y: 125, endPoint x: 551, endPoint y: 312, distance: 221.5
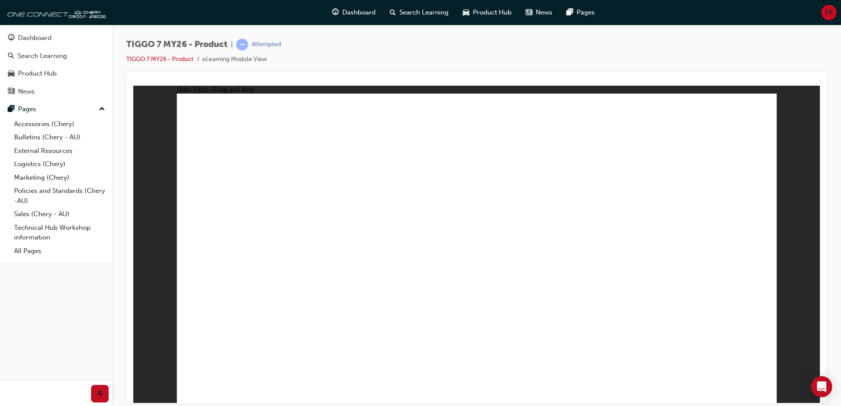
drag, startPoint x: 539, startPoint y: 175, endPoint x: 395, endPoint y: 291, distance: 185.6
drag, startPoint x: 603, startPoint y: 177, endPoint x: 607, endPoint y: 309, distance: 132.0
drag, startPoint x: 662, startPoint y: 182, endPoint x: 373, endPoint y: 310, distance: 316.7
drag, startPoint x: 717, startPoint y: 163, endPoint x: 630, endPoint y: 319, distance: 179.4
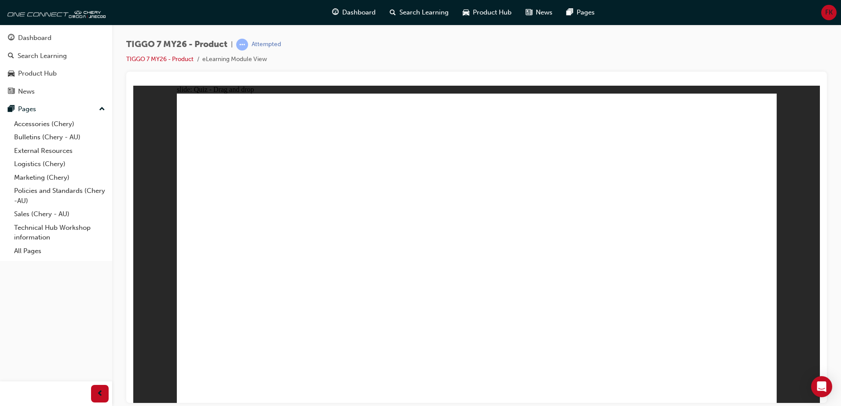
drag, startPoint x: 719, startPoint y: 131, endPoint x: 288, endPoint y: 303, distance: 464.7
drag, startPoint x: 667, startPoint y: 159, endPoint x: 373, endPoint y: 307, distance: 329.7
drag, startPoint x: 487, startPoint y: 152, endPoint x: 330, endPoint y: 275, distance: 199.5
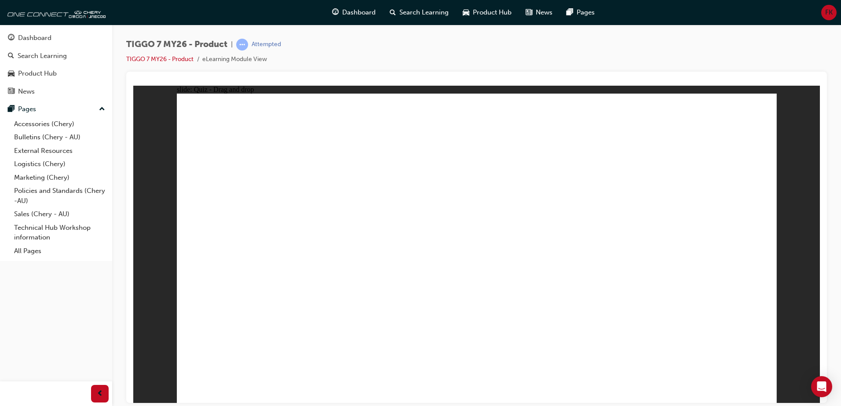
drag, startPoint x: 618, startPoint y: 150, endPoint x: 357, endPoint y: 276, distance: 289.6
drag, startPoint x: 732, startPoint y: 146, endPoint x: 588, endPoint y: 251, distance: 178.9
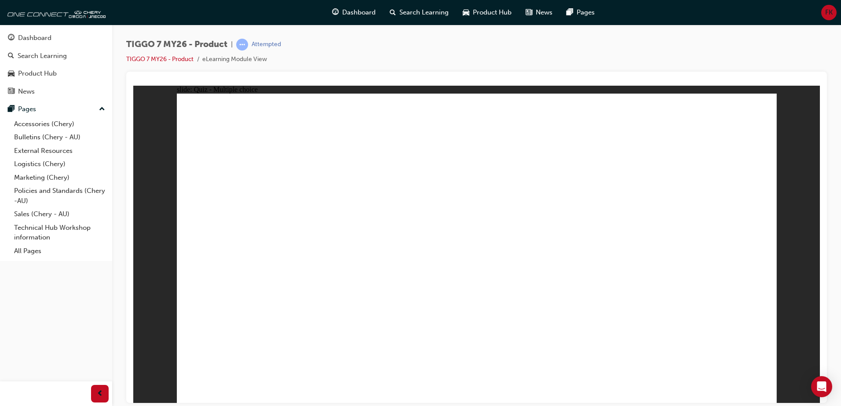
radio input "true"
drag, startPoint x: 494, startPoint y: 125, endPoint x: 513, endPoint y: 283, distance: 159.1
drag, startPoint x: 502, startPoint y: 153, endPoint x: 535, endPoint y: 293, distance: 144.3
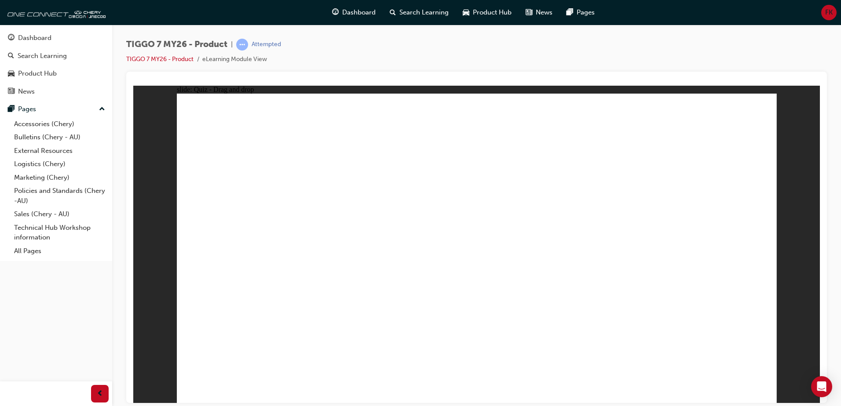
drag, startPoint x: 616, startPoint y: 172, endPoint x: 588, endPoint y: 304, distance: 135.4
drag, startPoint x: 592, startPoint y: 156, endPoint x: 552, endPoint y: 317, distance: 166.3
drag, startPoint x: 579, startPoint y: 127, endPoint x: 603, endPoint y: 256, distance: 131.1
drag, startPoint x: 692, startPoint y: 150, endPoint x: 584, endPoint y: 322, distance: 202.7
drag, startPoint x: 690, startPoint y: 124, endPoint x: 607, endPoint y: 313, distance: 206.0
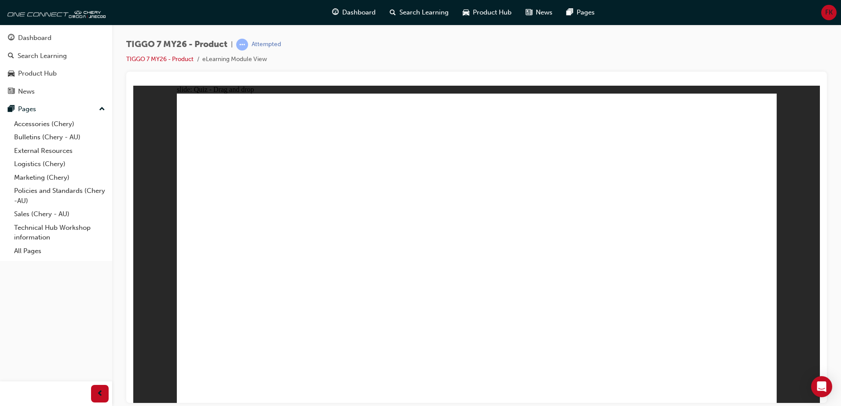
radio input "true"
drag, startPoint x: 393, startPoint y: 354, endPoint x: 381, endPoint y: 342, distance: 16.8
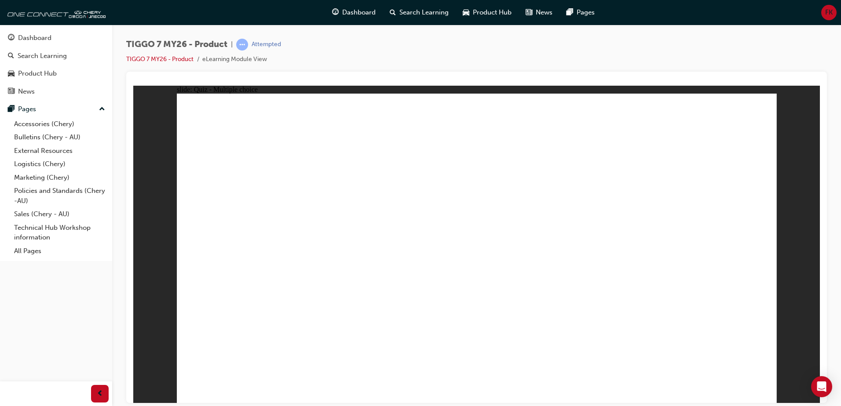
drag, startPoint x: 658, startPoint y: 185, endPoint x: 735, endPoint y: 273, distance: 117.2
drag, startPoint x: 727, startPoint y: 128, endPoint x: 267, endPoint y: 268, distance: 480.1
drag, startPoint x: 616, startPoint y: 124, endPoint x: 391, endPoint y: 263, distance: 264.2
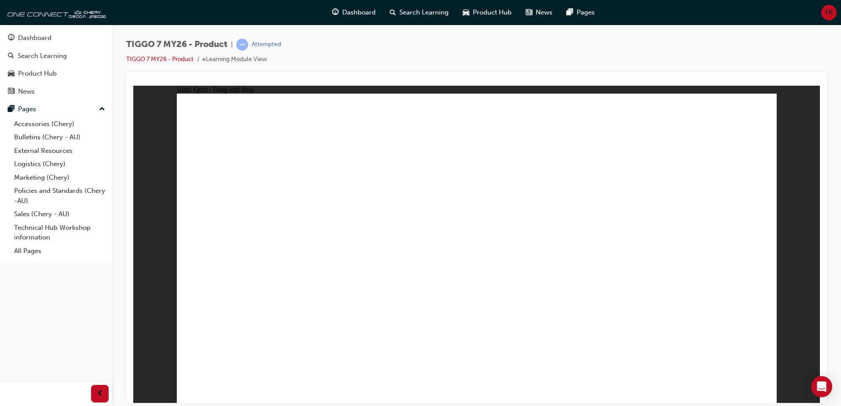
drag, startPoint x: 471, startPoint y: 120, endPoint x: 615, endPoint y: 250, distance: 194.0
drag, startPoint x: 541, startPoint y: 176, endPoint x: 503, endPoint y: 241, distance: 75.5
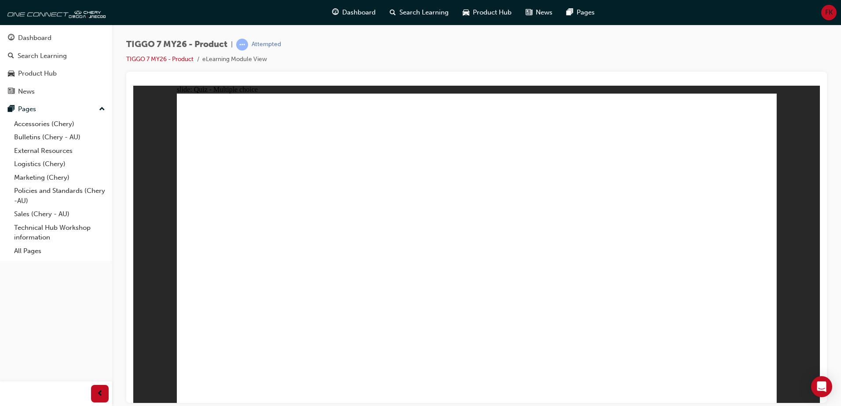
radio input "true"
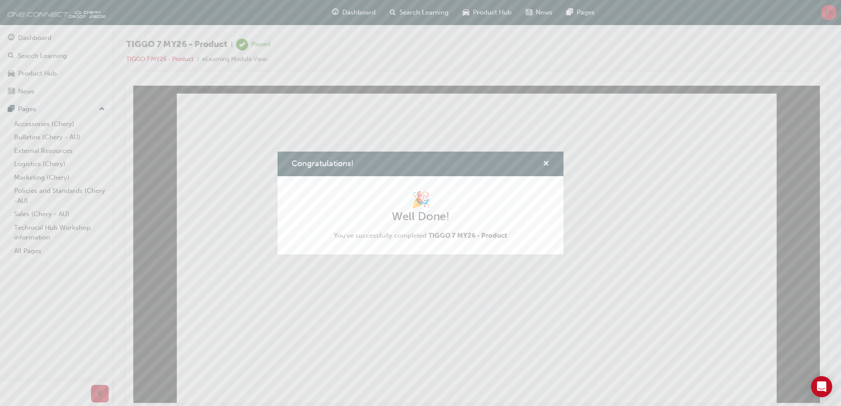
click at [545, 165] on span "cross-icon" at bounding box center [546, 165] width 7 height 8
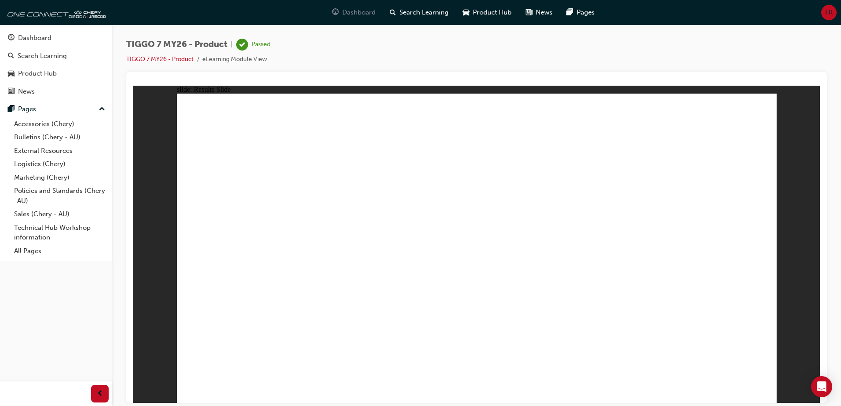
click at [362, 10] on span "Dashboard" at bounding box center [358, 12] width 33 height 10
